Goal: Task Accomplishment & Management: Complete application form

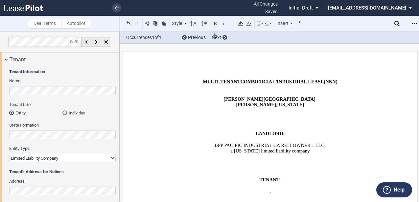
select select "limited liability company"
select select "number:2"
select select "fixed"
select select "number:2"
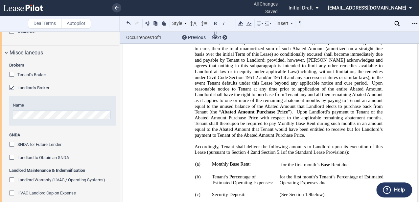
scroll to position [825, 0]
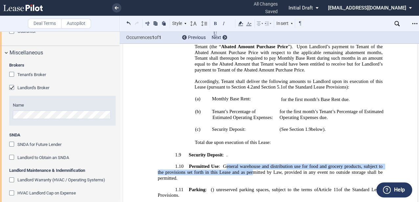
drag, startPoint x: 225, startPoint y: 125, endPoint x: 265, endPoint y: 128, distance: 39.5
click at [255, 164] on span "General warehouse and distribution use for food and grocery products, subject t…" at bounding box center [271, 172] width 226 height 17
click at [265, 164] on span "General warehouse and distribution use for food and grocery products, subject t…" at bounding box center [271, 172] width 226 height 17
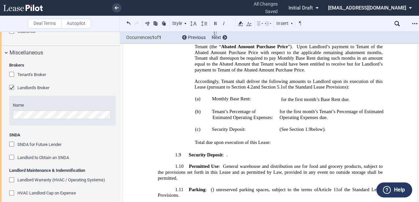
drag, startPoint x: 266, startPoint y: 124, endPoint x: 286, endPoint y: 127, distance: 19.6
click at [283, 164] on span "General warehouse and distribution use for food and grocery products, subject t…" at bounding box center [271, 172] width 226 height 17
click at [286, 164] on span "General warehouse and distribution use for food and grocery products, subject t…" at bounding box center [271, 172] width 226 height 17
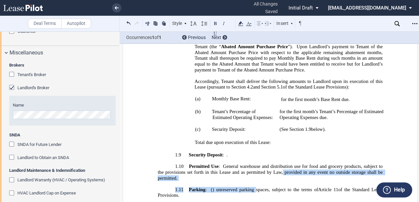
drag, startPoint x: 282, startPoint y: 147, endPoint x: 281, endPoint y: 129, distance: 17.8
click at [281, 164] on span "General warehouse and distribution use for food and grocery products, subject t…" at bounding box center [271, 172] width 226 height 17
drag, startPoint x: 267, startPoint y: 128, endPoint x: 267, endPoint y: 141, distance: 13.1
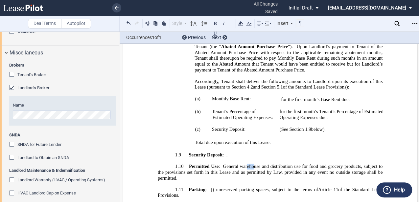
drag, startPoint x: 246, startPoint y: 124, endPoint x: 256, endPoint y: 125, distance: 10.6
click at [254, 164] on span "General warehouse and distribution use for food and grocery products, subject t…" at bounding box center [271, 172] width 226 height 17
click at [259, 164] on span "General warehouse and distribution use for food and grocery products, subject t…" at bounding box center [271, 172] width 226 height 17
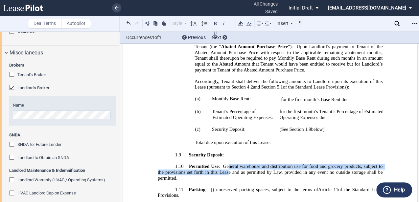
click at [227, 164] on span "General warehouse and distribution use for food and grocery products, subject t…" at bounding box center [271, 172] width 226 height 17
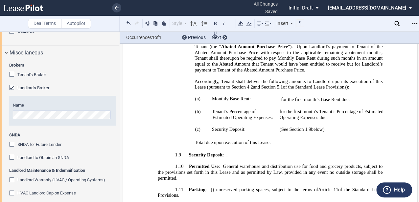
click at [228, 164] on span "General warehouse and distribution use for food and grocery products, subject t…" at bounding box center [271, 172] width 226 height 17
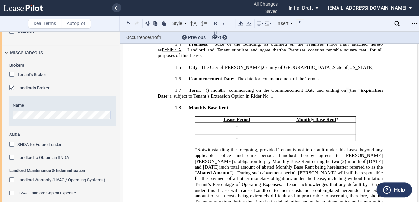
scroll to position [628, 0]
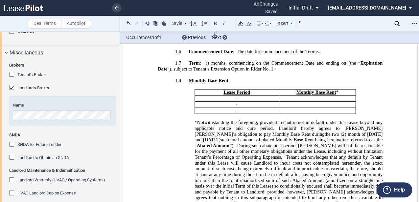
click at [307, 201] on span "(including, without limitation, the remedies under Civil Code Section" at bounding box center [288, 206] width 189 height 11
click at [284, 131] on span "the two (2) month of [DATE] and [DATE]" at bounding box center [288, 136] width 189 height 11
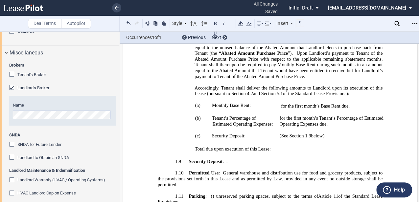
scroll to position [825, 0]
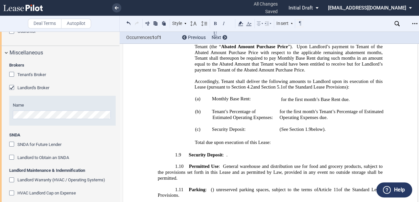
drag, startPoint x: 312, startPoint y: 84, endPoint x: 357, endPoint y: 43, distance: 60.4
click at [304, 127] on span "(See Section" at bounding box center [291, 130] width 24 height 6
click at [413, 20] on div "Open Lease options menu" at bounding box center [414, 23] width 11 height 11
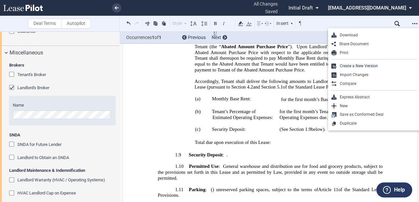
click at [248, 140] on span "Total due upon execution of this Lease:" at bounding box center [233, 143] width 76 height 6
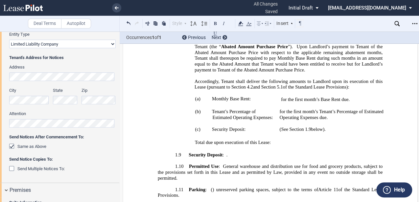
scroll to position [0, 0]
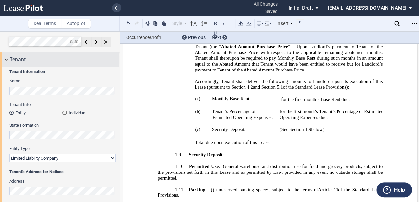
click at [46, 60] on div "Tenant" at bounding box center [65, 60] width 110 height 8
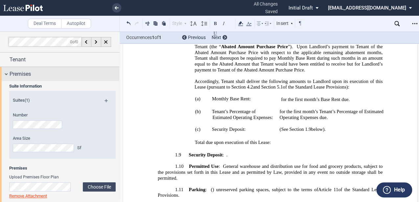
click at [48, 76] on div "Premises" at bounding box center [65, 74] width 110 height 8
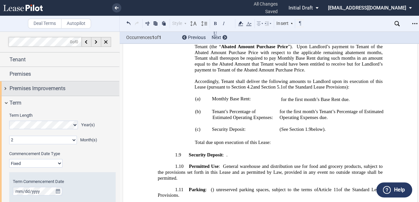
click at [47, 89] on span "Premises Improvements" at bounding box center [38, 89] width 56 height 8
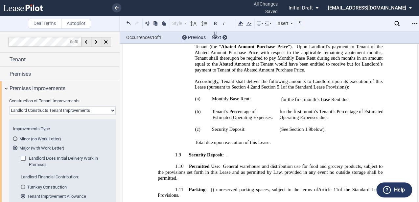
scroll to position [890, 0]
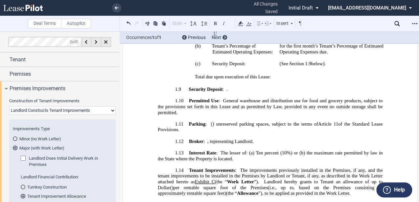
click at [98, 112] on select "Landlord Constructs Tenant Improvements Tenant Constructs Tenant Improvements "…" at bounding box center [62, 110] width 106 height 9
select select "none"
click at [9, 106] on select "Landlord Constructs Tenant Improvements Tenant Constructs Tenant Improvements "…" at bounding box center [62, 110] width 106 height 9
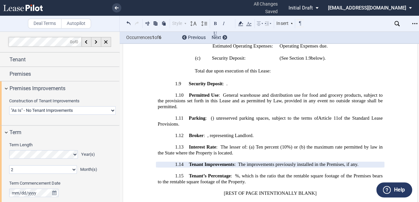
scroll to position [885, 0]
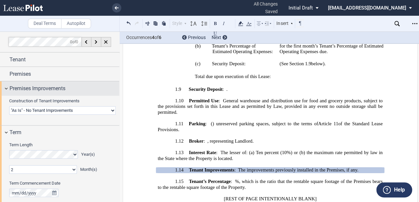
click at [25, 91] on span "Premises Improvements" at bounding box center [38, 89] width 56 height 8
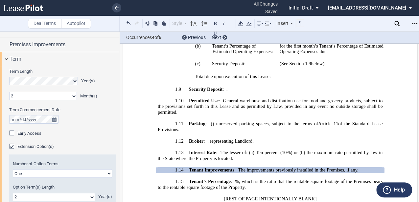
scroll to position [44, 0]
click at [27, 59] on div "Term" at bounding box center [65, 60] width 110 height 8
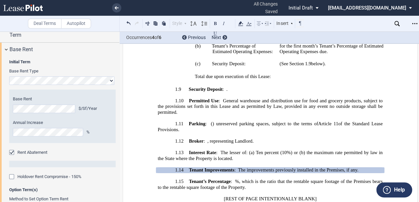
scroll to position [66, 0]
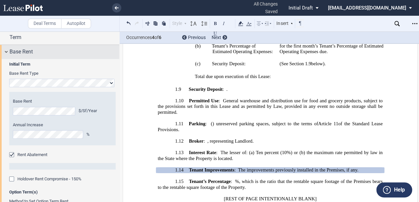
click at [32, 56] on div "Base Rent" at bounding box center [59, 52] width 119 height 14
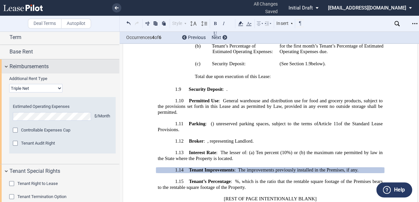
click at [47, 63] on span "Reimbursements" at bounding box center [29, 67] width 39 height 8
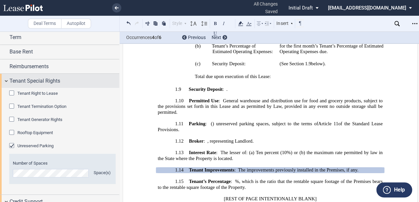
click at [57, 77] on span "Tenant Special Rights" at bounding box center [35, 81] width 51 height 8
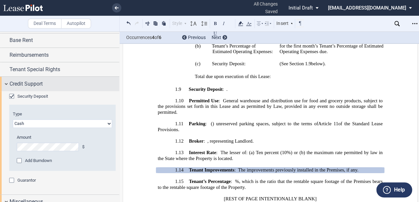
scroll to position [87, 0]
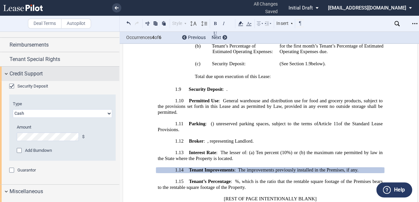
click at [52, 75] on div "Credit Support" at bounding box center [65, 74] width 110 height 8
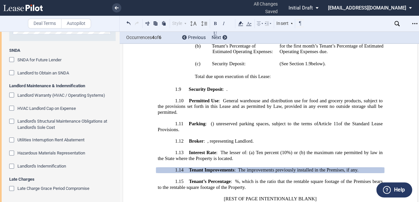
scroll to position [76, 0]
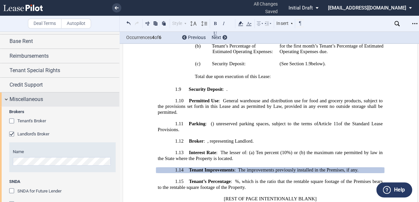
click at [37, 99] on span "Miscellaneous" at bounding box center [26, 100] width 33 height 8
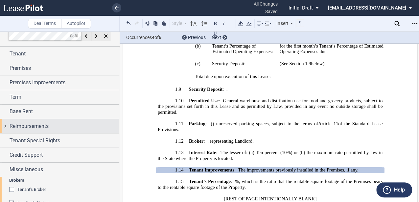
scroll to position [0, 0]
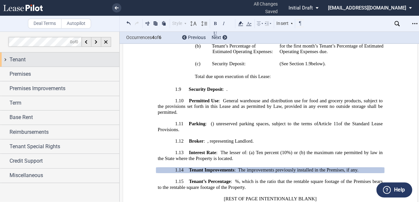
click at [284, 150] on span "Ten percent (10%) or (b)" at bounding box center [280, 153] width 49 height 6
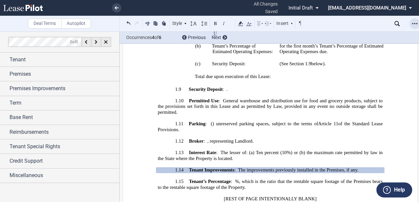
click at [417, 23] on div "Open Lease options menu" at bounding box center [414, 23] width 11 height 11
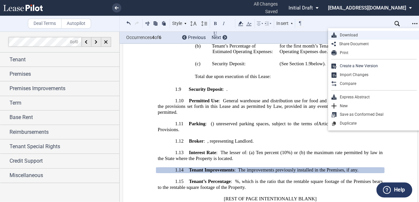
click at [339, 35] on div "Download" at bounding box center [376, 36] width 80 height 6
